Goal: Task Accomplishment & Management: Use online tool/utility

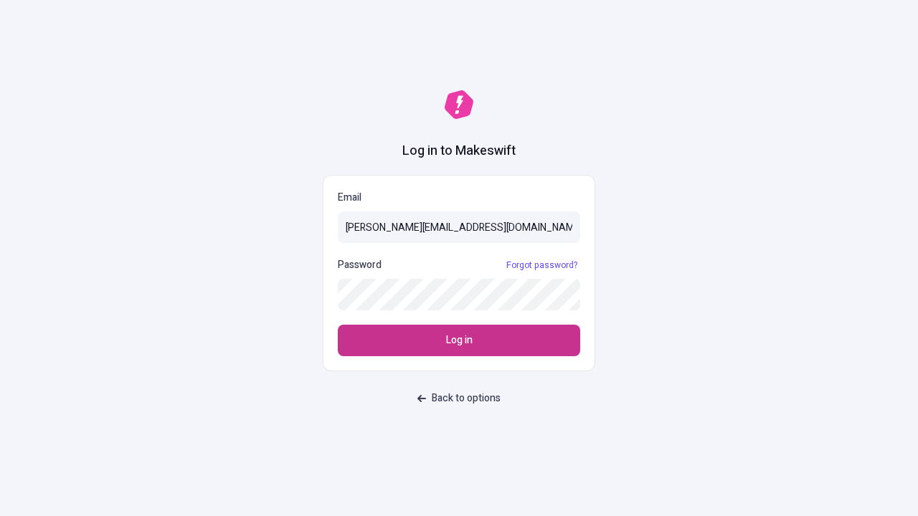
click at [459, 341] on span "Log in" at bounding box center [459, 341] width 27 height 16
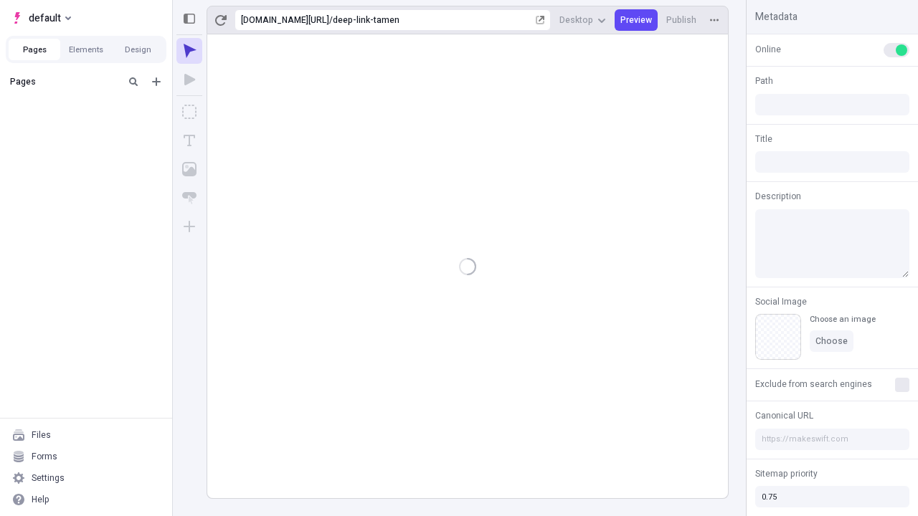
type input "/deep-link-tamen"
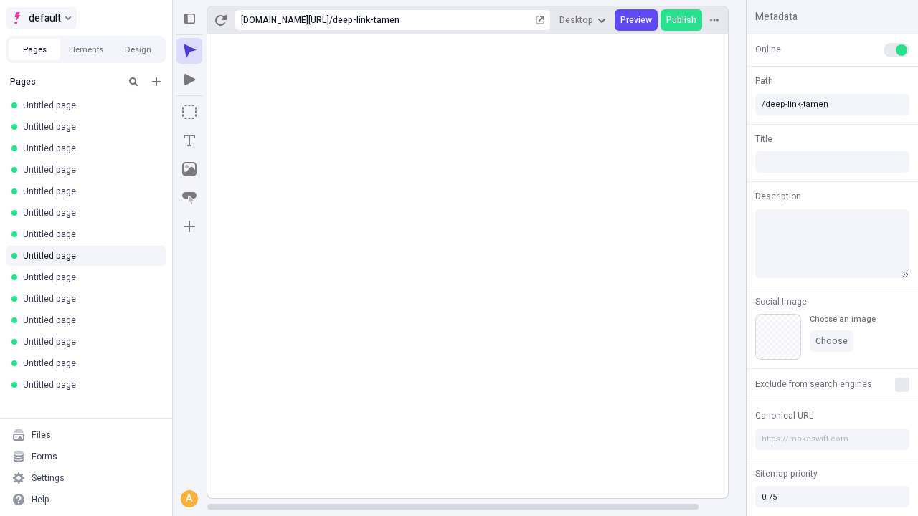
click at [40, 18] on span "default" at bounding box center [45, 17] width 32 height 17
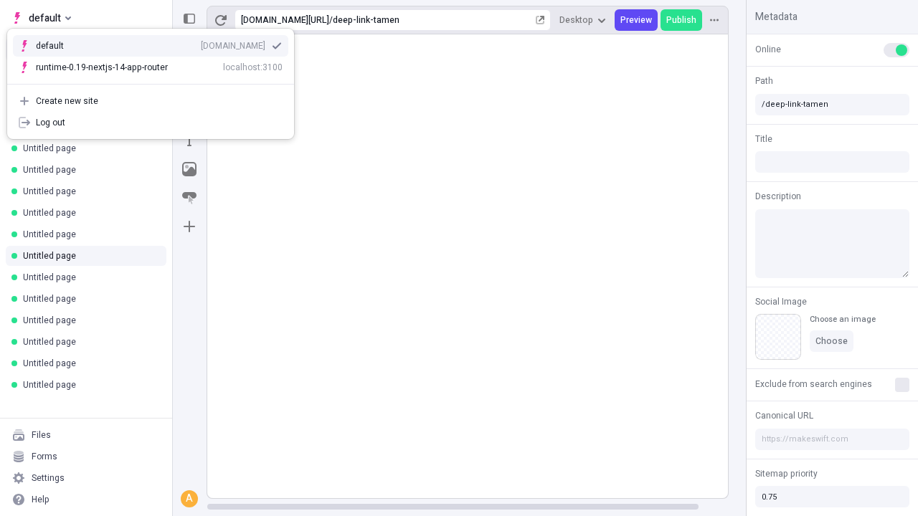
click at [201, 43] on div "[DOMAIN_NAME]" at bounding box center [233, 45] width 65 height 11
click at [156, 82] on icon "Add new" at bounding box center [156, 81] width 9 height 9
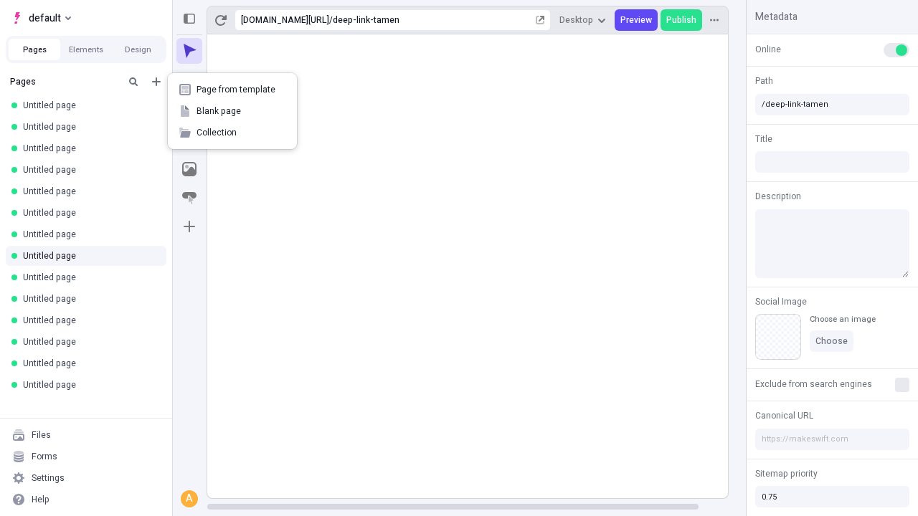
click at [232, 111] on span "Blank page" at bounding box center [240, 110] width 89 height 11
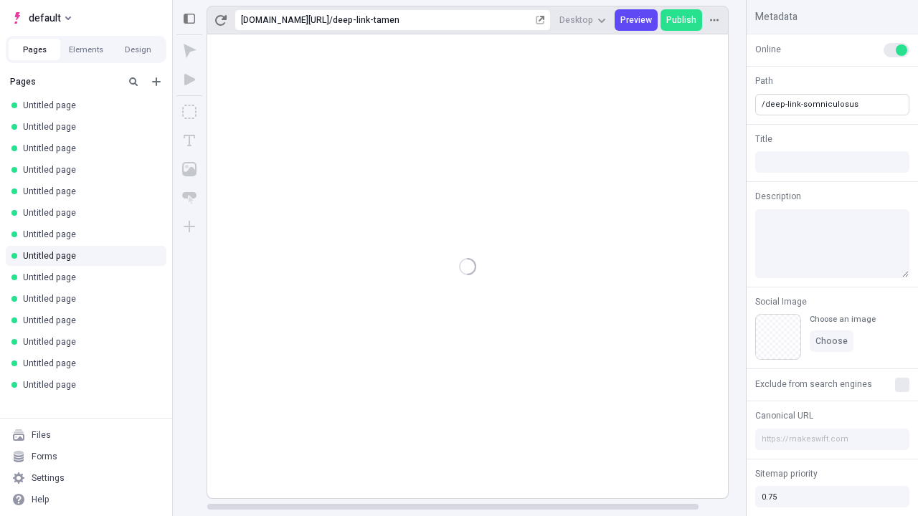
type input "/deep-link-somniculosus"
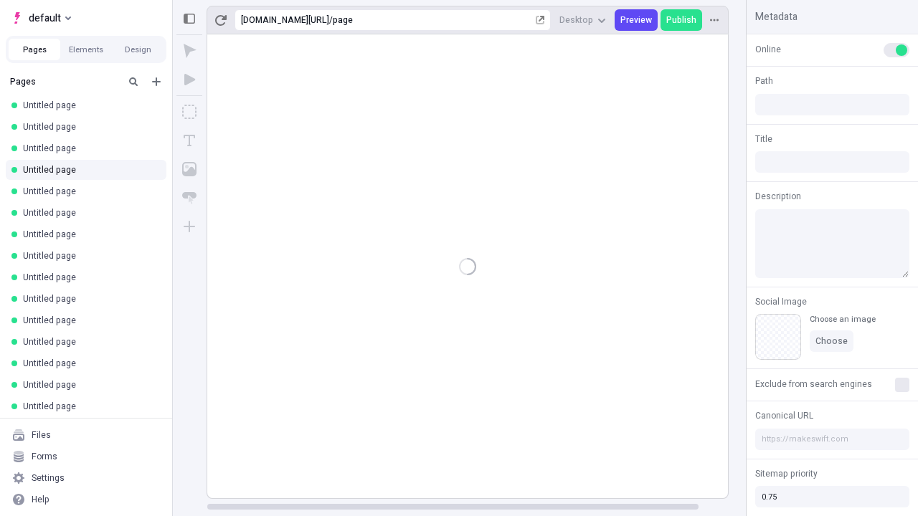
type input "/page"
